Goal: Check status: Check status

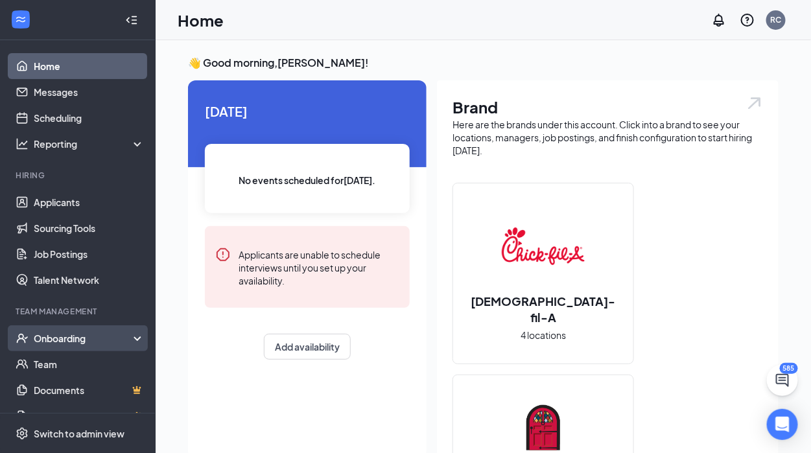
click at [64, 335] on div "Onboarding" at bounding box center [84, 338] width 100 height 13
click at [53, 360] on link "Overview" at bounding box center [89, 364] width 111 height 26
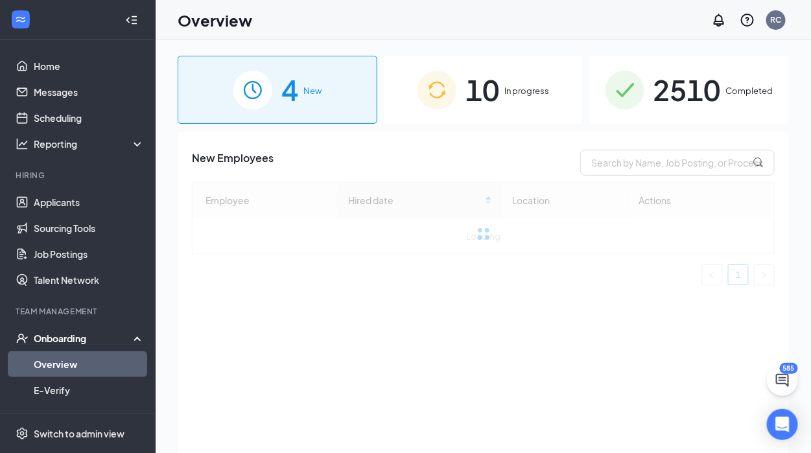
click at [726, 85] on div "2510 Completed" at bounding box center [689, 90] width 200 height 68
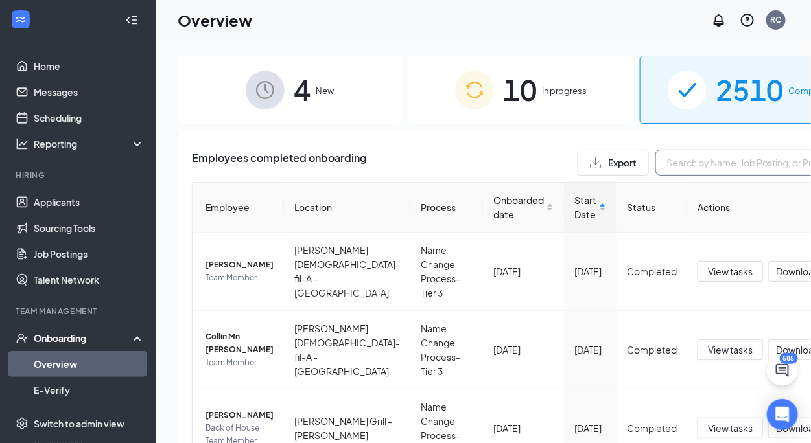
click at [655, 158] on input "text" at bounding box center [752, 163] width 194 height 26
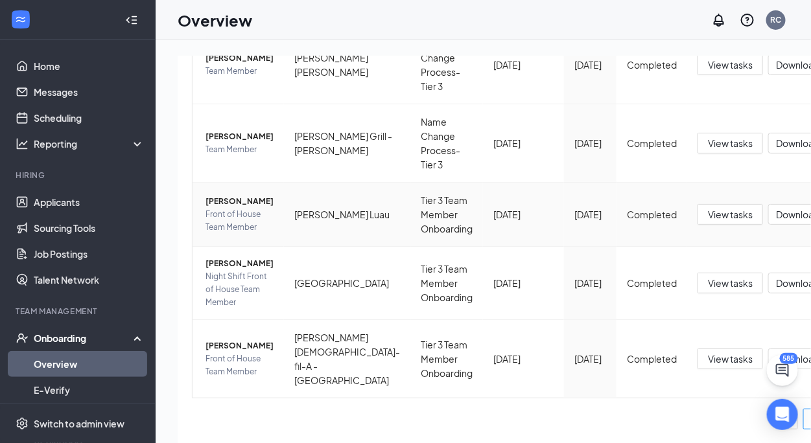
scroll to position [354, 0]
type input "[PERSON_NAME]"
click at [214, 340] on span "[PERSON_NAME]" at bounding box center [239, 346] width 68 height 13
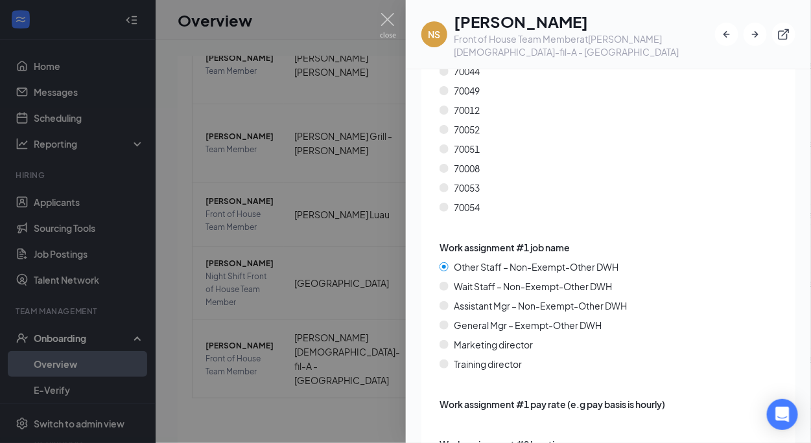
scroll to position [4342, 0]
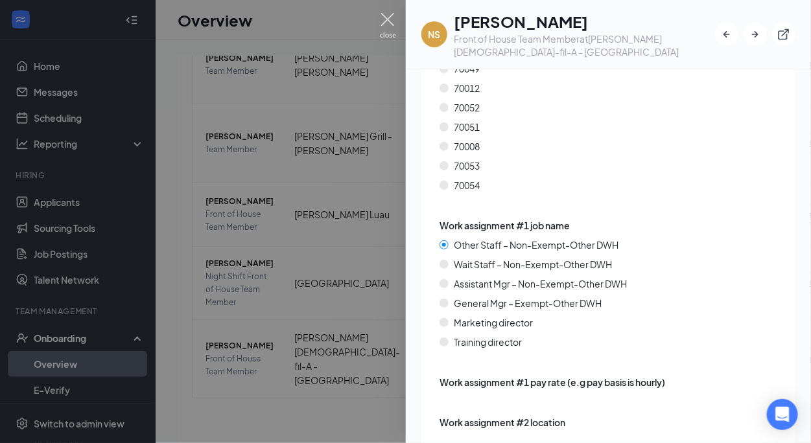
click at [385, 19] on img at bounding box center [388, 25] width 16 height 25
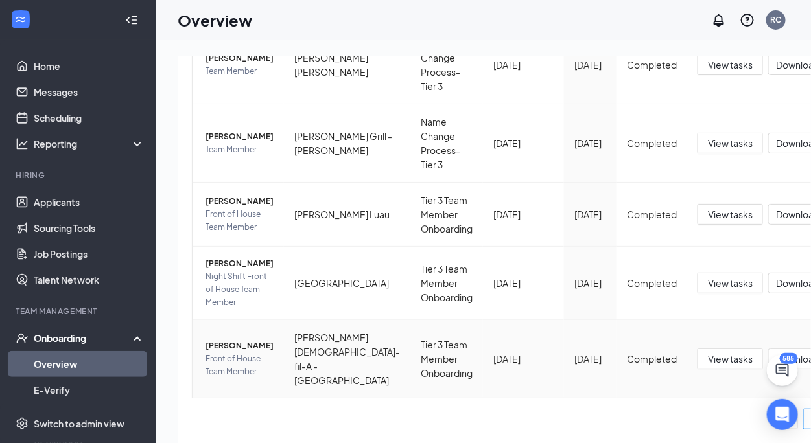
click at [216, 340] on span "[PERSON_NAME]" at bounding box center [239, 346] width 68 height 13
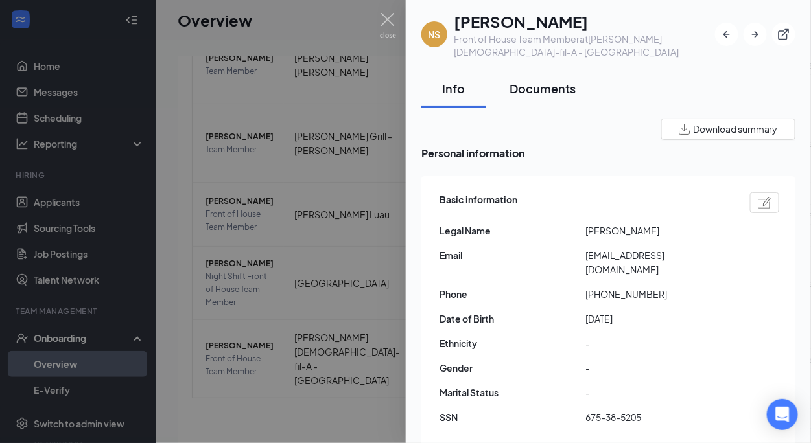
click at [537, 80] on div "Documents" at bounding box center [542, 88] width 66 height 16
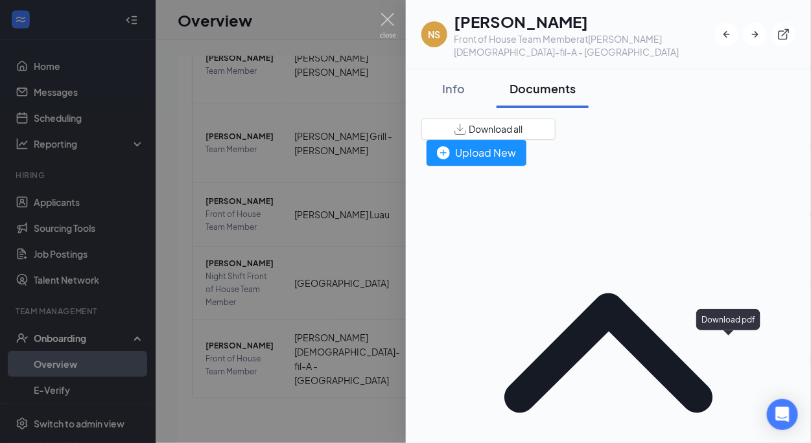
click at [390, 18] on img at bounding box center [388, 25] width 16 height 25
